Goal: Information Seeking & Learning: Learn about a topic

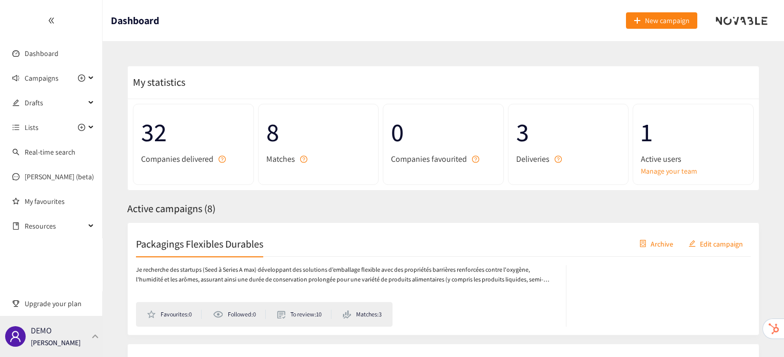
click at [72, 333] on div "DEMO [PERSON_NAME]" at bounding box center [51, 335] width 103 height 41
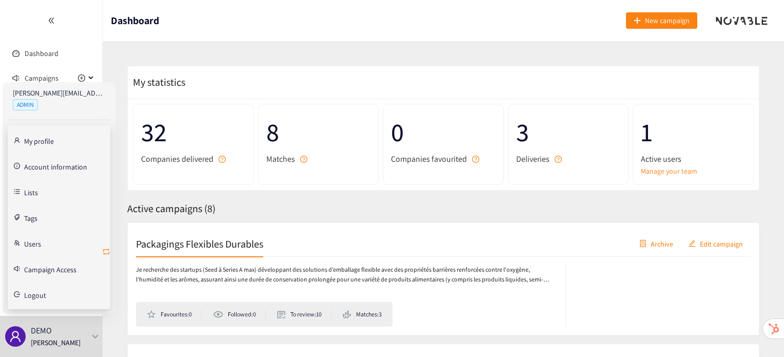
click at [107, 251] on icon "retweet" at bounding box center [106, 251] width 8 height 8
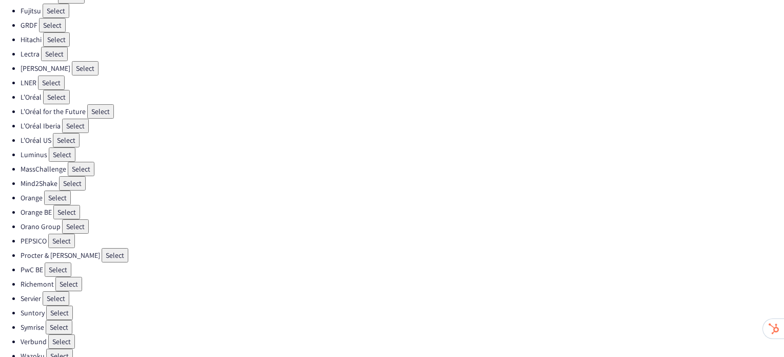
scroll to position [290, 0]
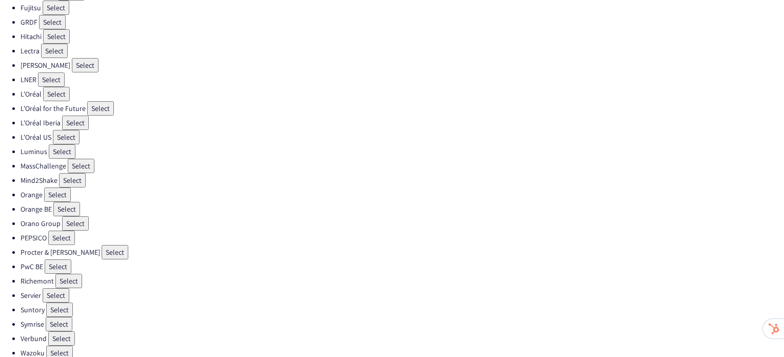
click at [55, 230] on button "Select" at bounding box center [61, 237] width 27 height 14
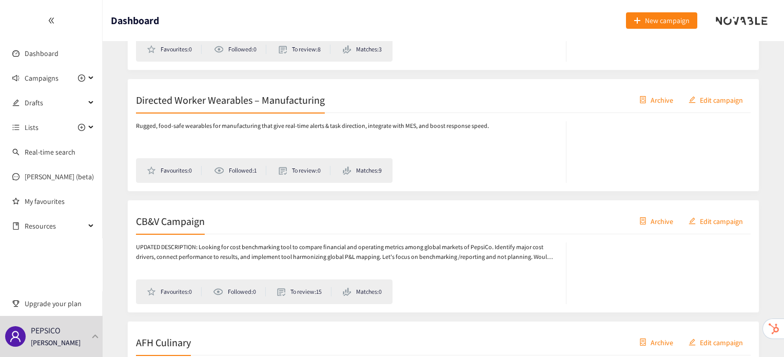
scroll to position [627, 0]
click at [273, 109] on div "Directed Worker Wearables – Manufacturing Archive Edit campaign" at bounding box center [443, 101] width 615 height 26
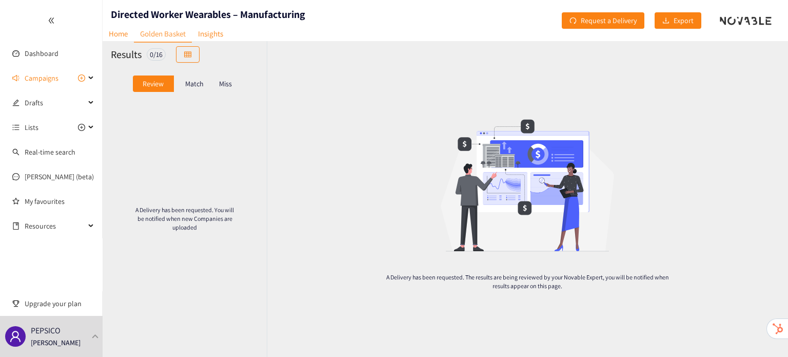
click at [192, 86] on p "Match" at bounding box center [194, 84] width 18 height 8
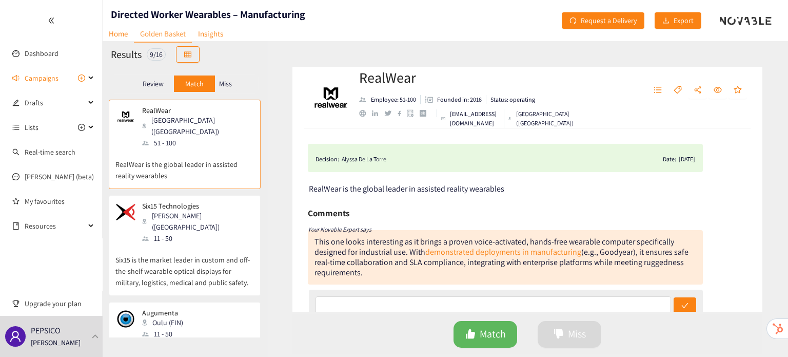
click at [187, 210] on div "[PERSON_NAME] ([GEOGRAPHIC_DATA])" at bounding box center [197, 221] width 111 height 23
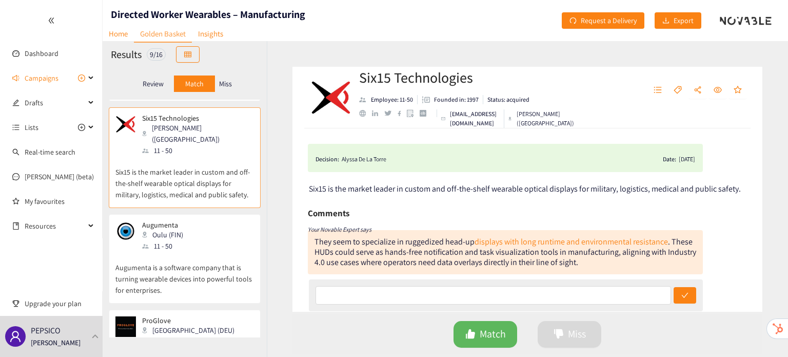
scroll to position [90, 0]
click at [188, 249] on p "Augumenta is a software company that is turning wearable devices into powerful …" at bounding box center [184, 271] width 139 height 44
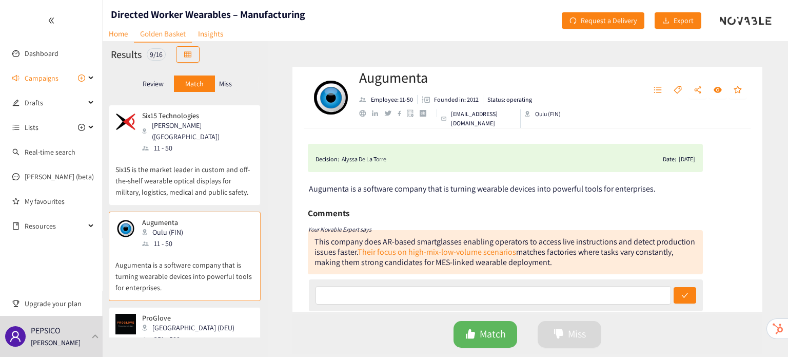
scroll to position [82, 0]
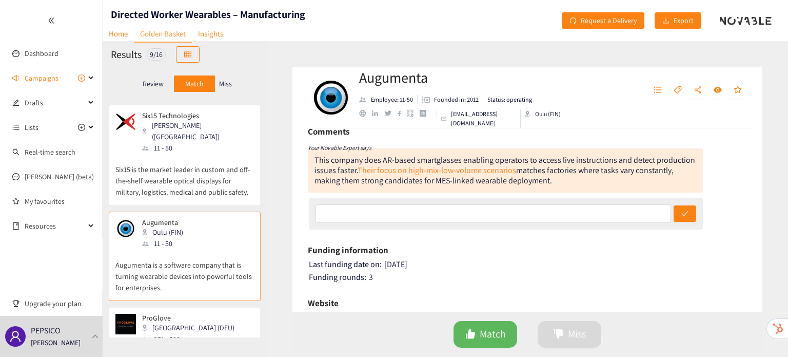
click at [209, 313] on div "ProGlove Munich (DEU) 251 - 500" at bounding box center [184, 328] width 139 height 31
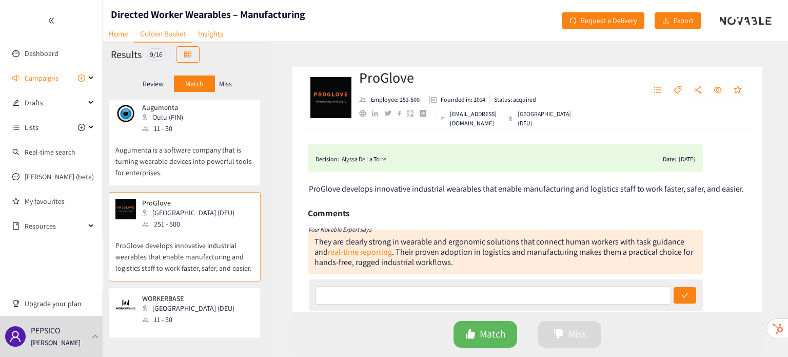
scroll to position [226, 0]
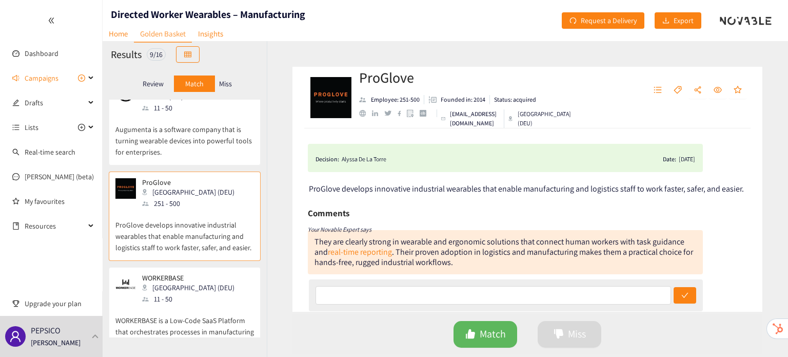
click at [209, 304] on p "WORKERBASE is a Low-Code SaaS Platform that orchestrates processes in manufactu…" at bounding box center [184, 326] width 139 height 44
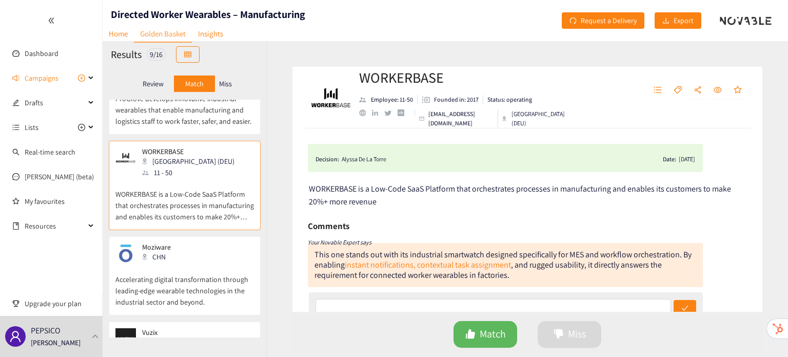
scroll to position [352, 0]
click at [203, 263] on p "Accelerating digital transformation through leading-edge wearable technologies …" at bounding box center [184, 285] width 139 height 44
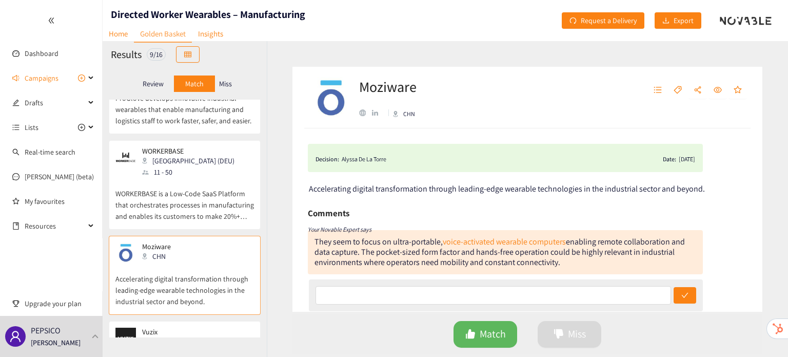
click at [188, 356] on div "51 - 100" at bounding box center [197, 363] width 111 height 11
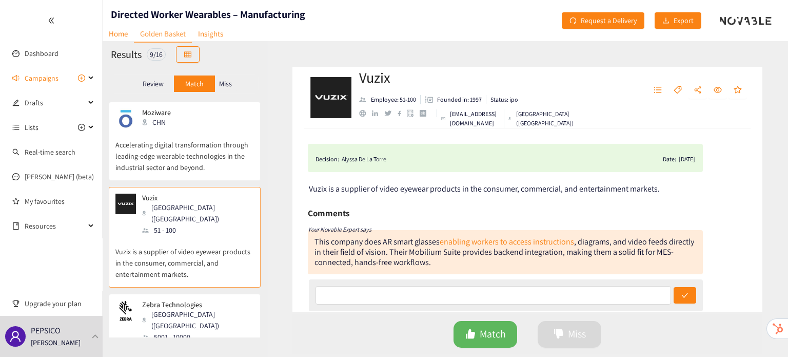
scroll to position [488, 0]
click at [187, 329] on div "5001 - 10000" at bounding box center [197, 334] width 111 height 11
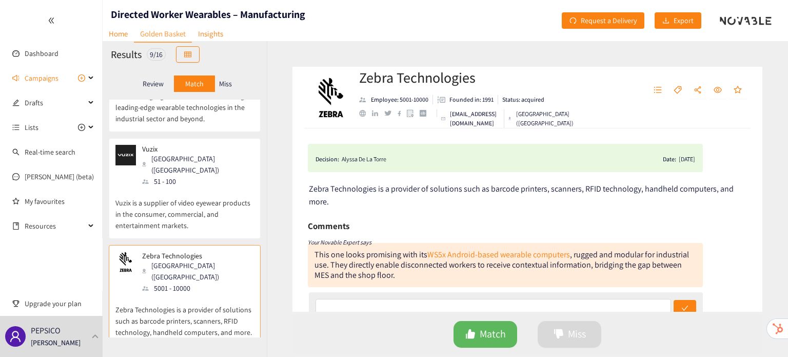
scroll to position [597, 0]
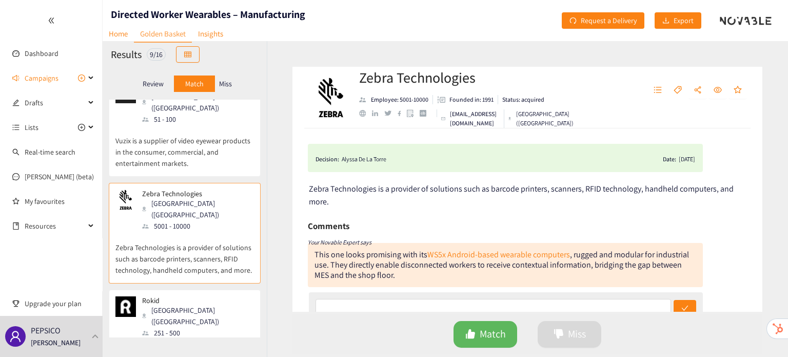
click at [187, 338] on p "Rokid Corporation LTD creates AR glasses and devices for industrial, commercial…" at bounding box center [184, 360] width 139 height 44
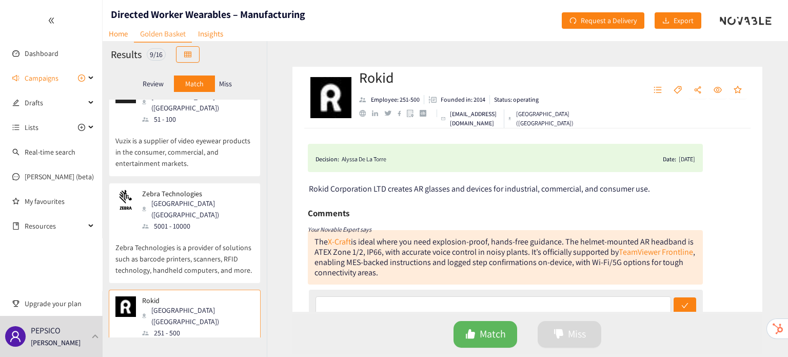
click at [227, 90] on div "Miss" at bounding box center [226, 83] width 22 height 16
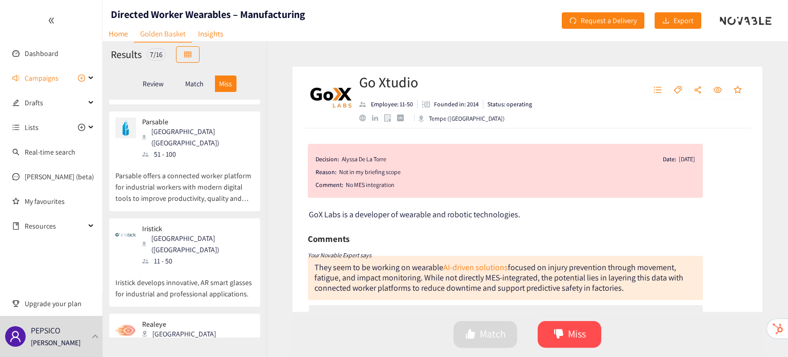
scroll to position [0, 0]
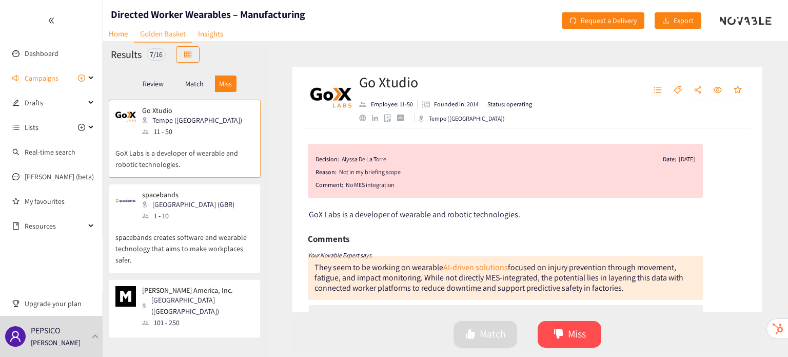
click at [194, 227] on p "spacebands creates software and wearable technology that aims to make workplace…" at bounding box center [184, 243] width 139 height 44
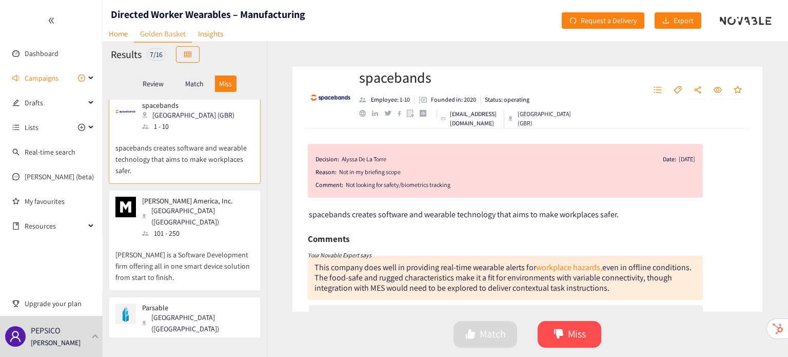
scroll to position [90, 0]
click at [193, 238] on p "[PERSON_NAME] is a Software Development firm offering all in one smart device s…" at bounding box center [184, 260] width 139 height 44
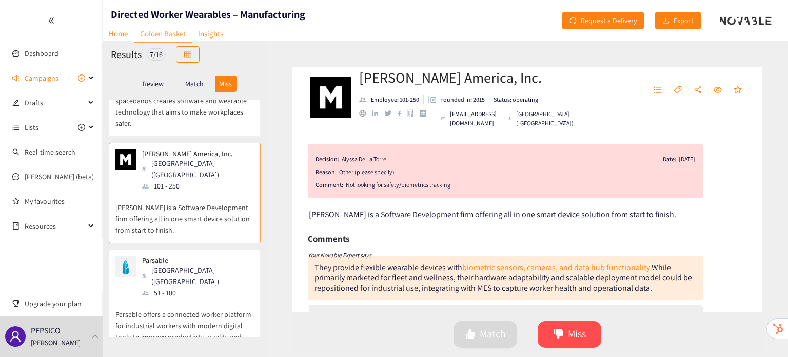
scroll to position [137, 0]
click at [191, 286] on div "51 - 100" at bounding box center [197, 291] width 111 height 11
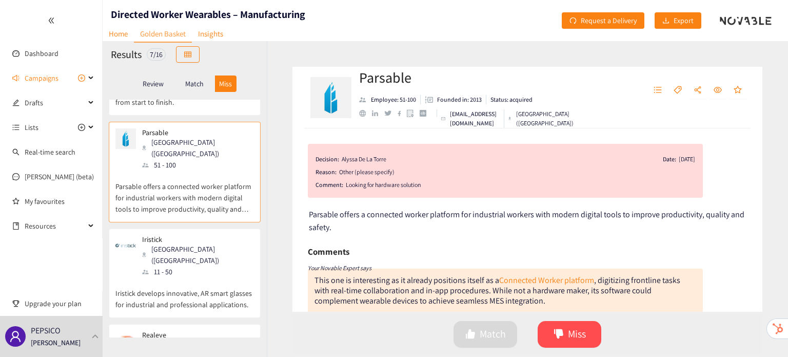
scroll to position [274, 0]
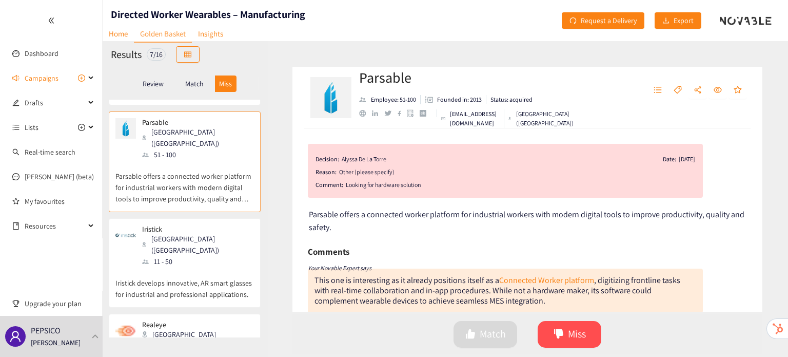
click at [187, 267] on p "Iristick develops innovative, AR smart glasses for industrial and professional …" at bounding box center [184, 283] width 139 height 33
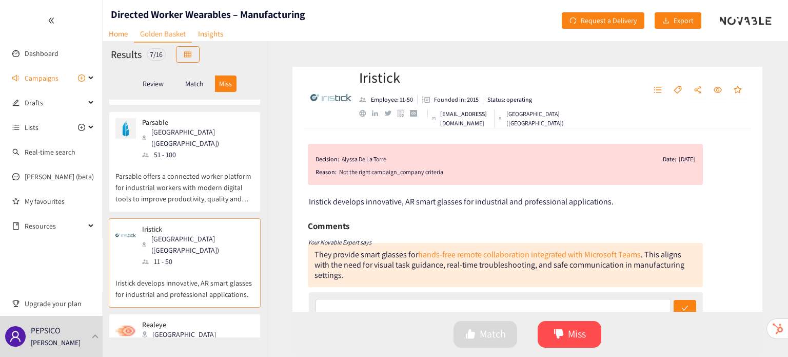
scroll to position [396, 0]
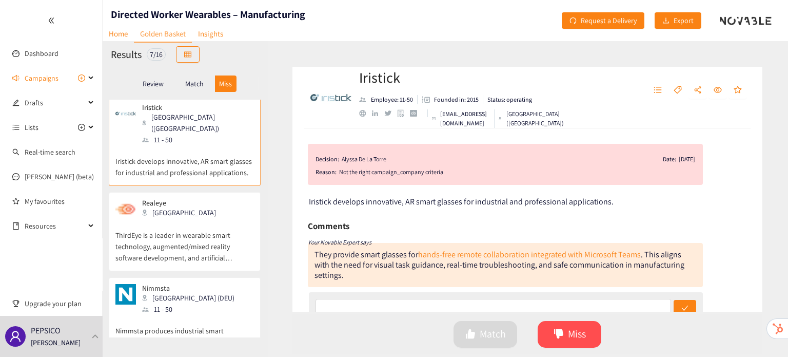
click at [187, 292] on div "[GEOGRAPHIC_DATA] (DEU)" at bounding box center [191, 297] width 98 height 11
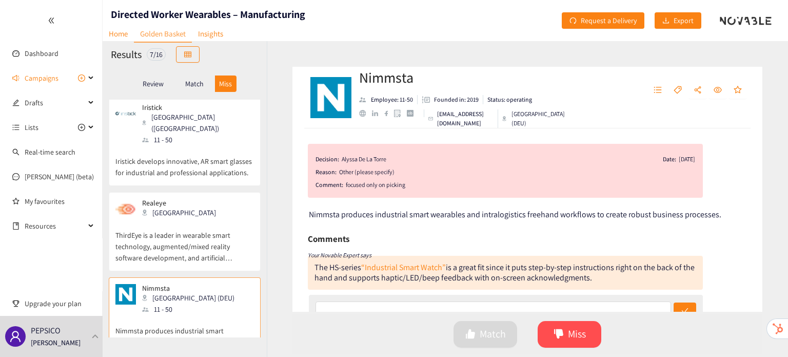
click at [183, 219] on p "ThirdEye is a leader in wearable smart technology, augmented/mixed reality soft…" at bounding box center [184, 241] width 139 height 44
